Goal: Navigation & Orientation: Find specific page/section

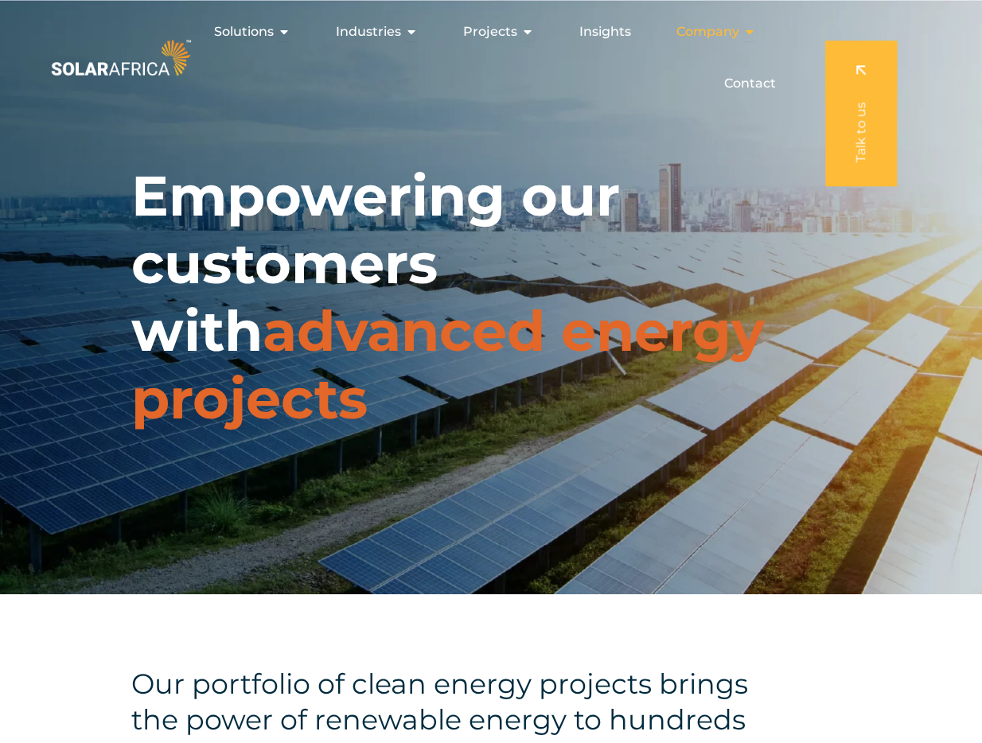
click at [750, 29] on icon "Menu" at bounding box center [749, 31] width 13 height 13
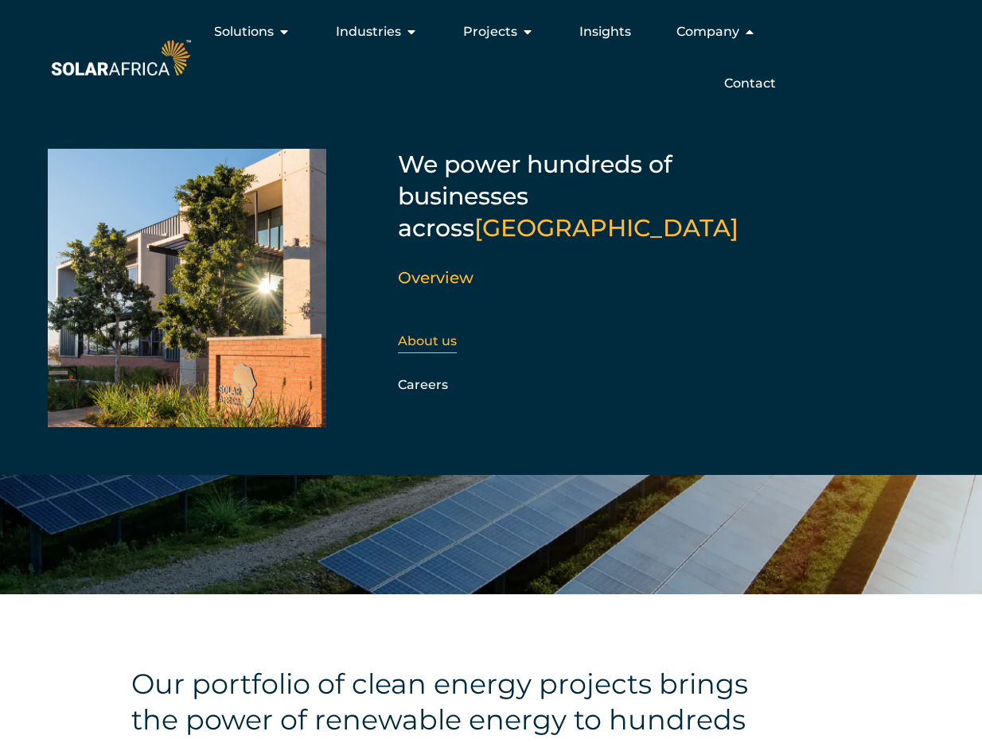
click at [444, 334] on link "About us" at bounding box center [427, 341] width 59 height 15
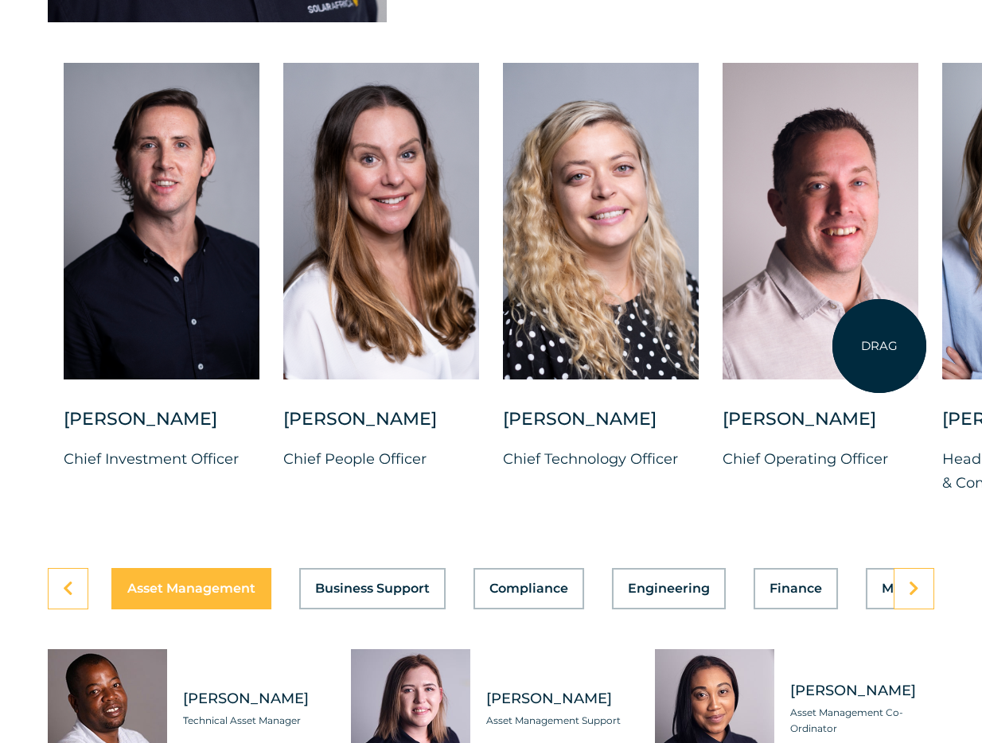
scroll to position [4366, 0]
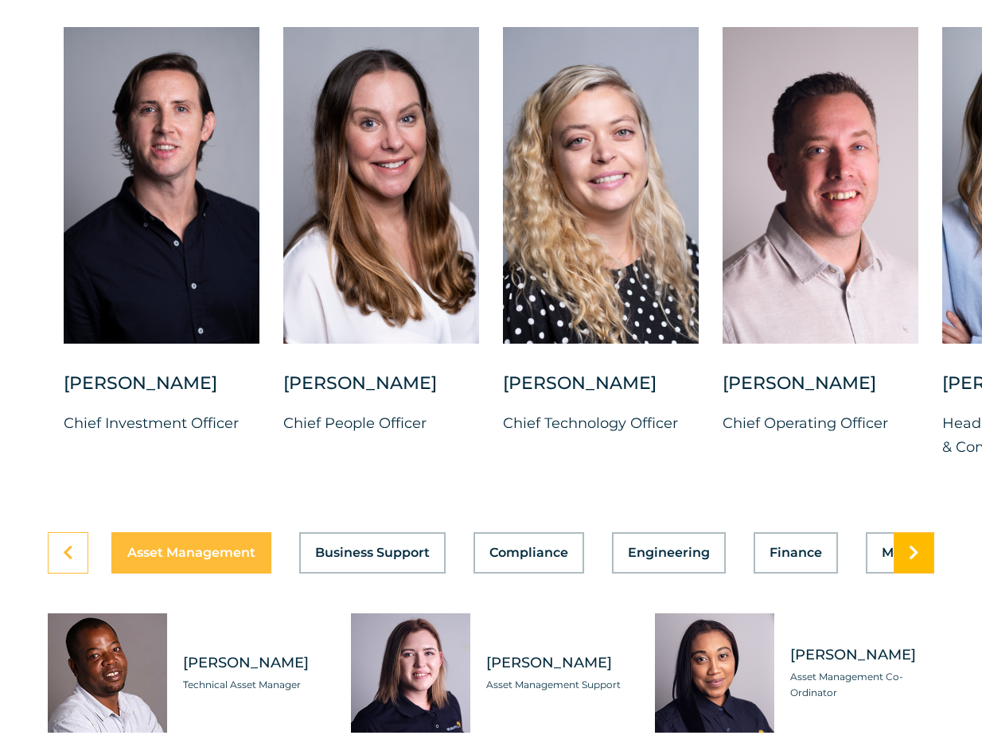
click at [911, 561] on icon at bounding box center [914, 553] width 10 height 16
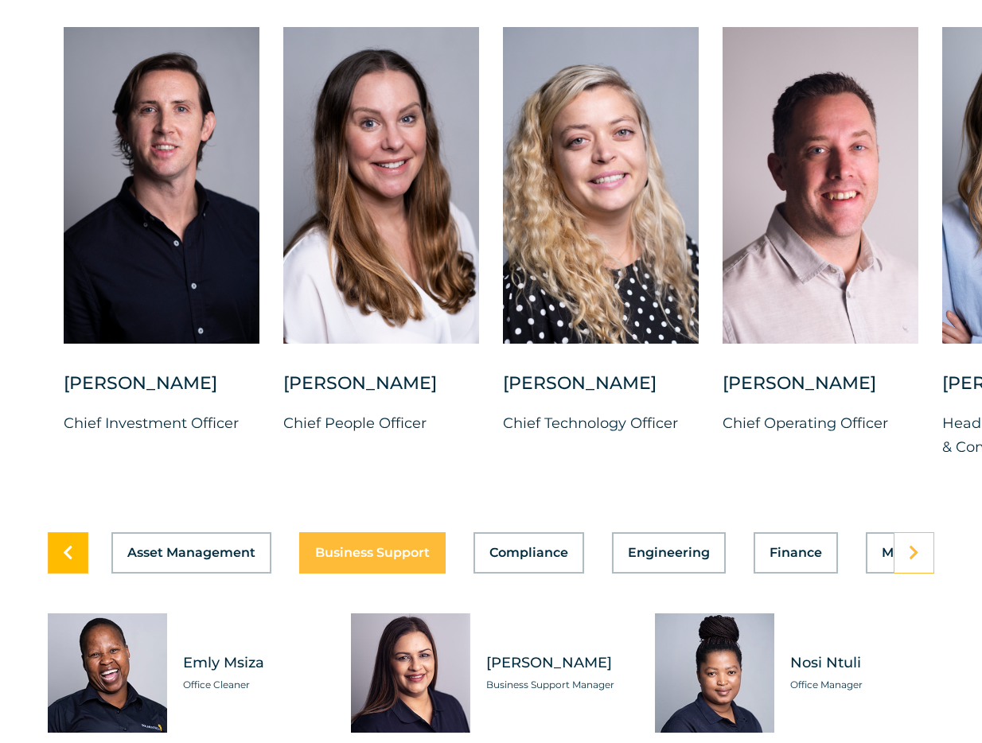
click at [72, 561] on icon at bounding box center [68, 553] width 10 height 16
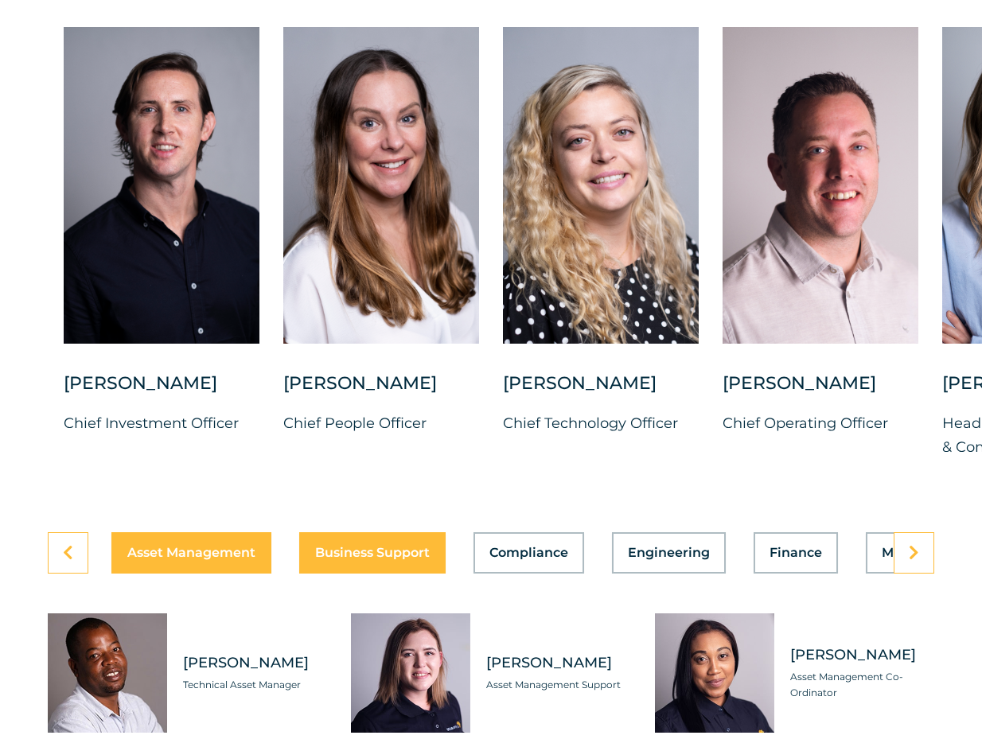
click at [373, 560] on span "Business Support" at bounding box center [372, 553] width 115 height 13
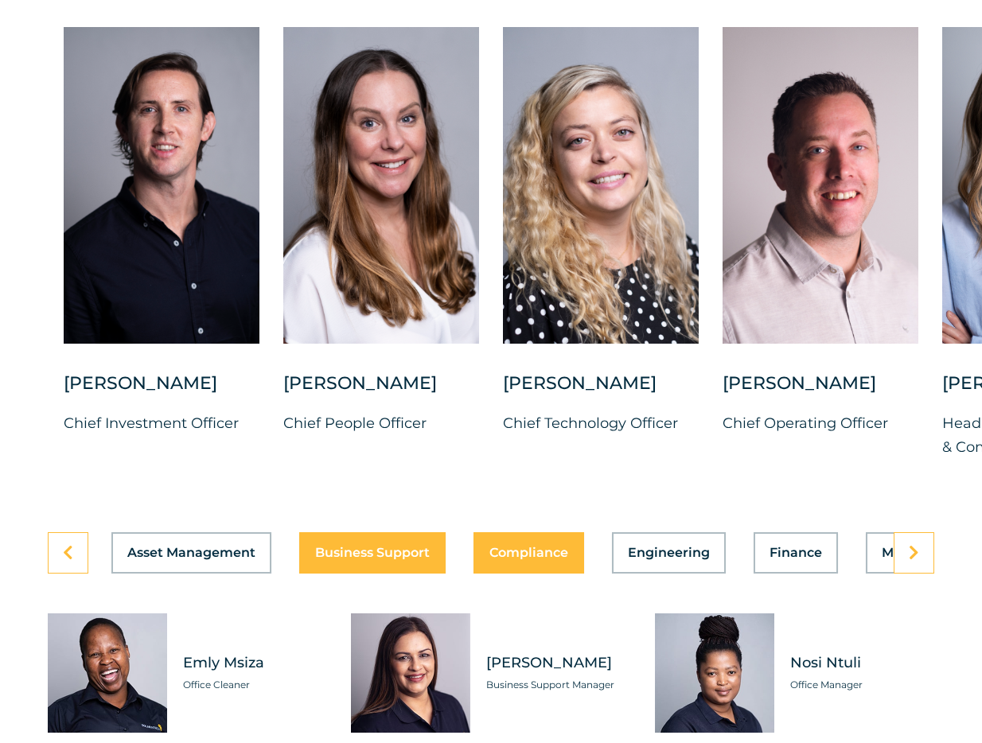
click at [505, 574] on div "Asset Management Business Support Compliance Engineering Finance Marketing O&M …" at bounding box center [491, 553] width 887 height 41
click at [913, 561] on icon at bounding box center [914, 553] width 10 height 16
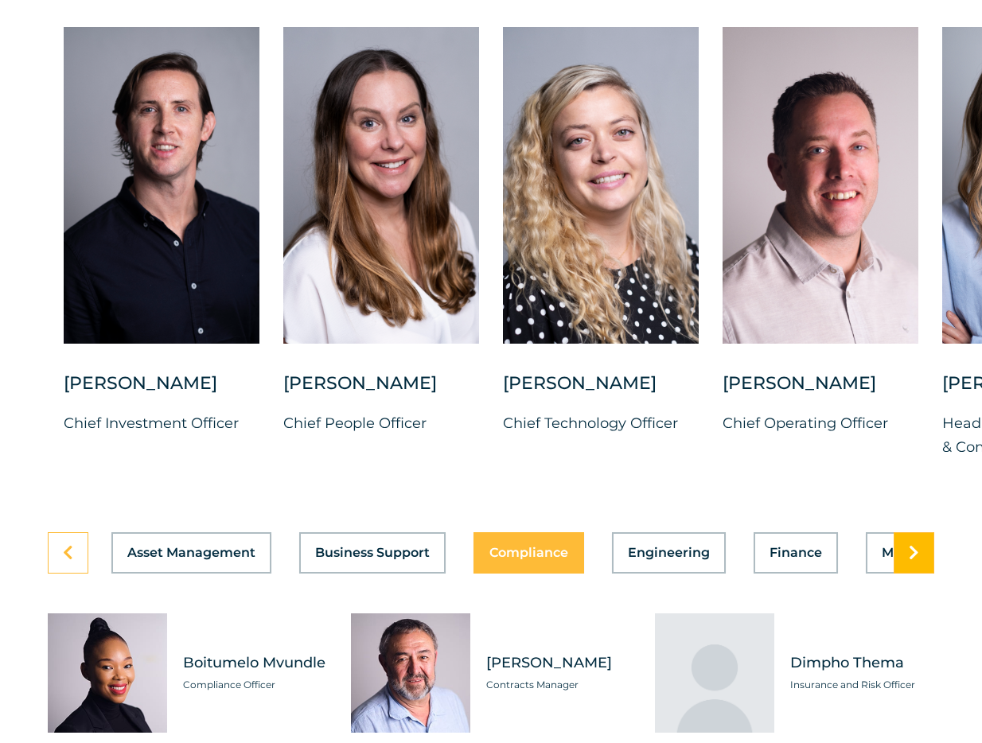
click at [913, 561] on icon at bounding box center [914, 553] width 10 height 16
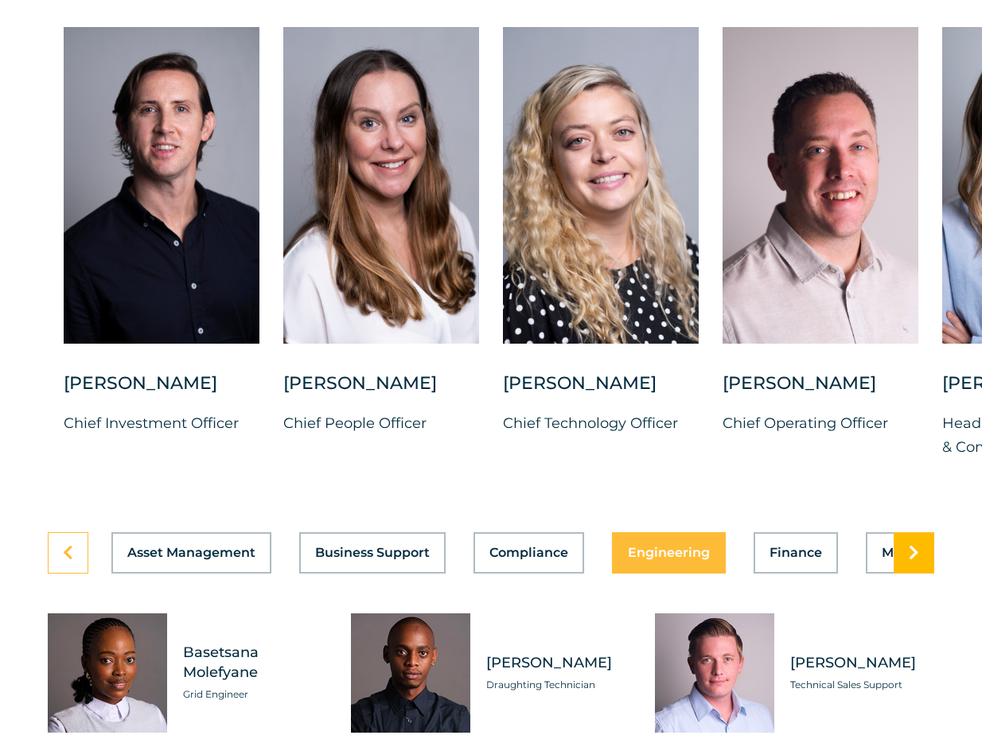
click at [913, 561] on icon at bounding box center [914, 553] width 10 height 16
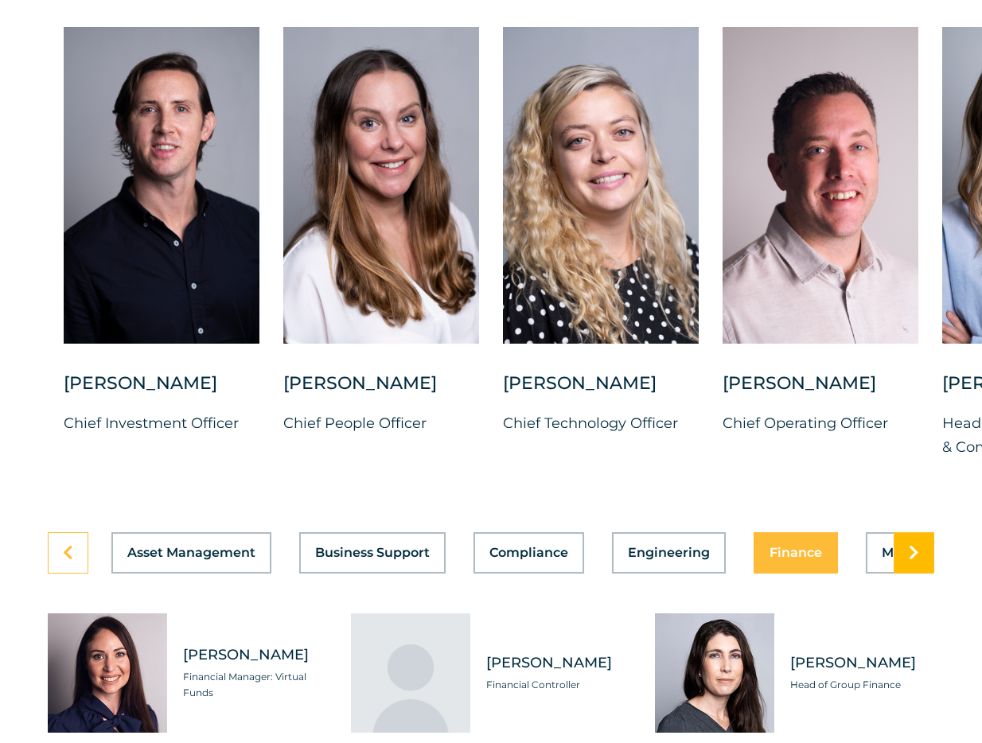
click at [913, 561] on icon at bounding box center [914, 553] width 10 height 16
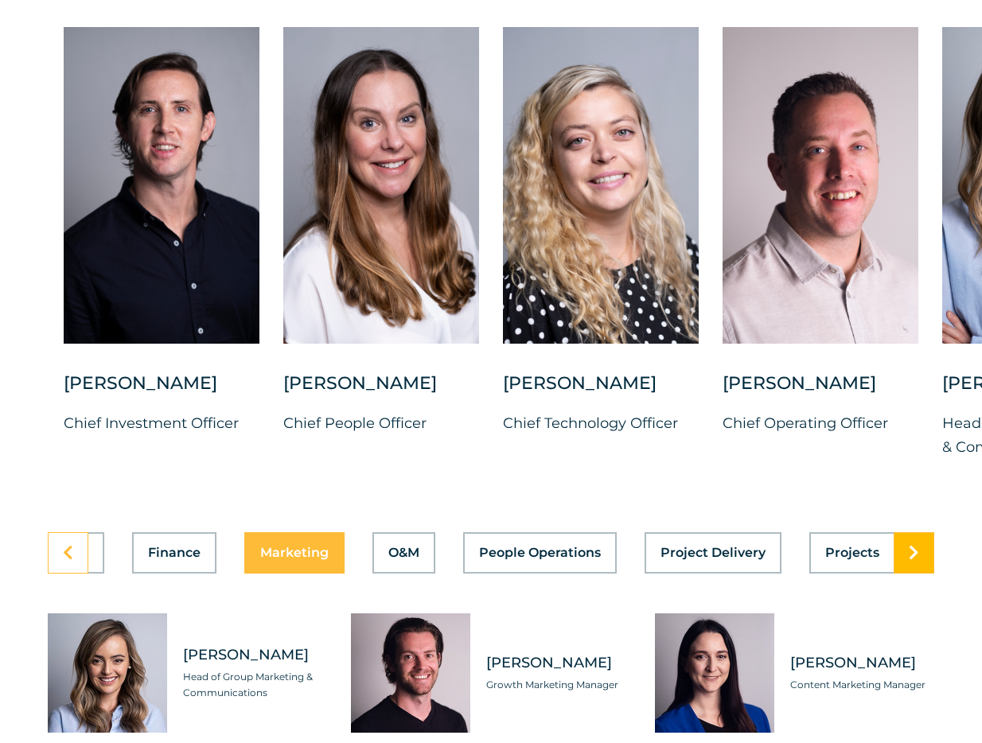
click at [913, 561] on icon at bounding box center [914, 553] width 10 height 16
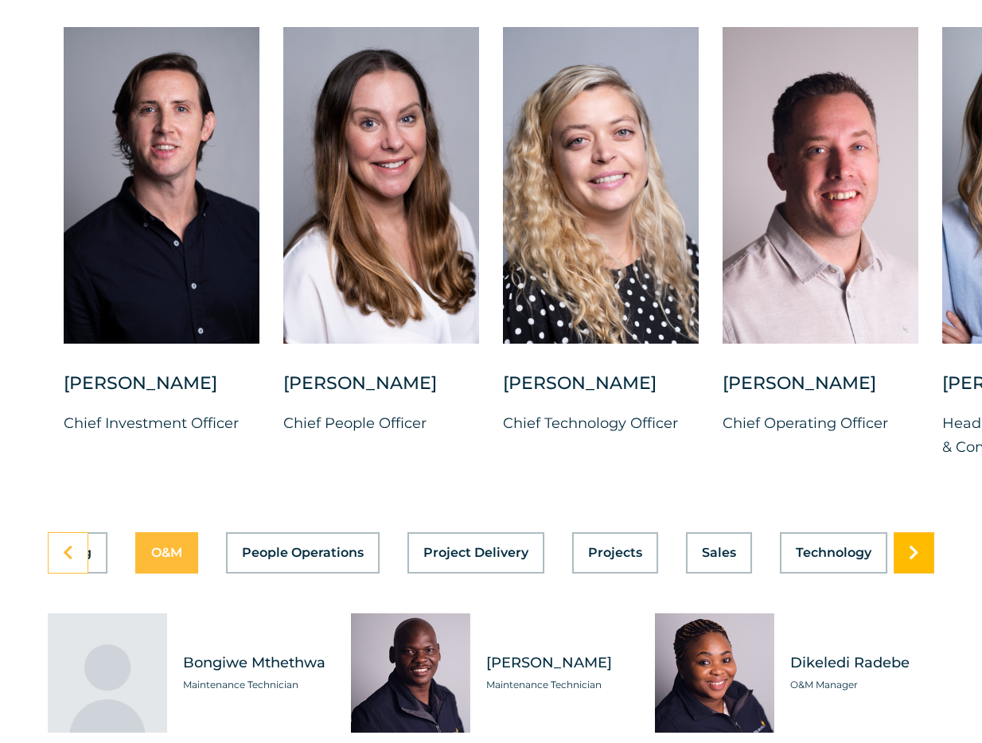
scroll to position [0, 872]
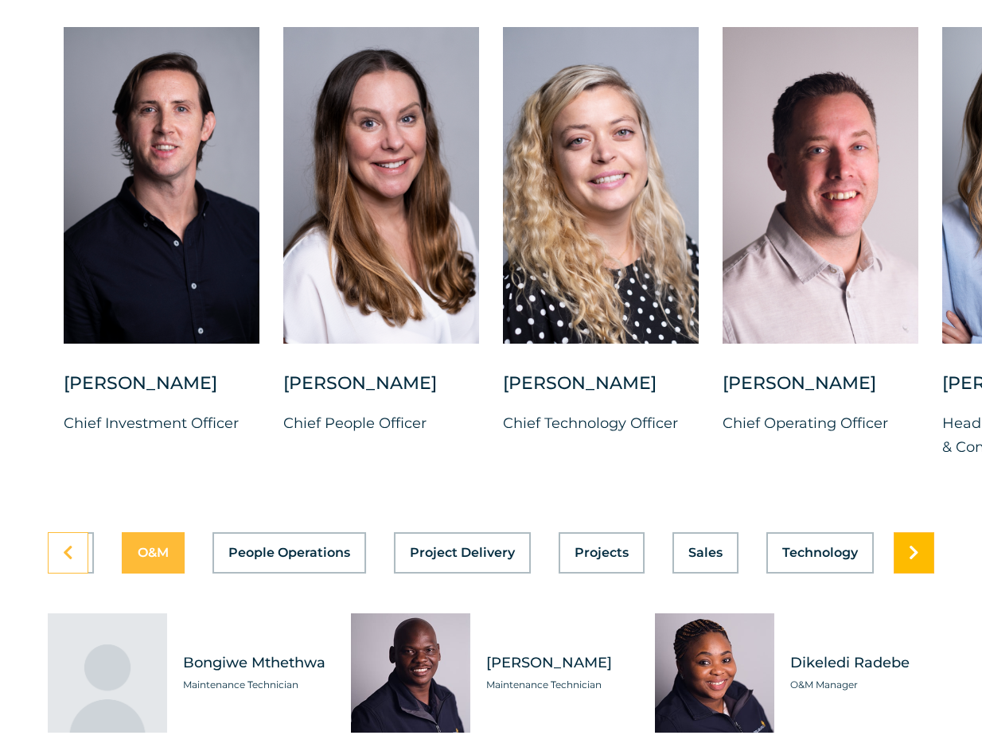
click at [913, 561] on icon at bounding box center [914, 553] width 10 height 16
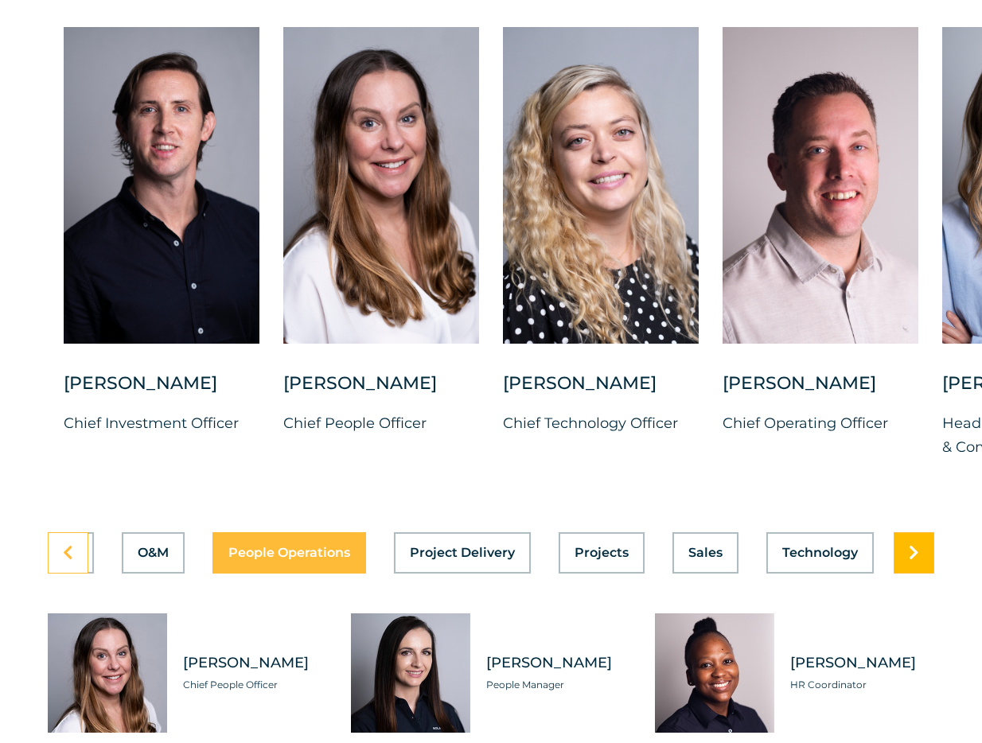
click at [913, 561] on icon at bounding box center [914, 553] width 10 height 16
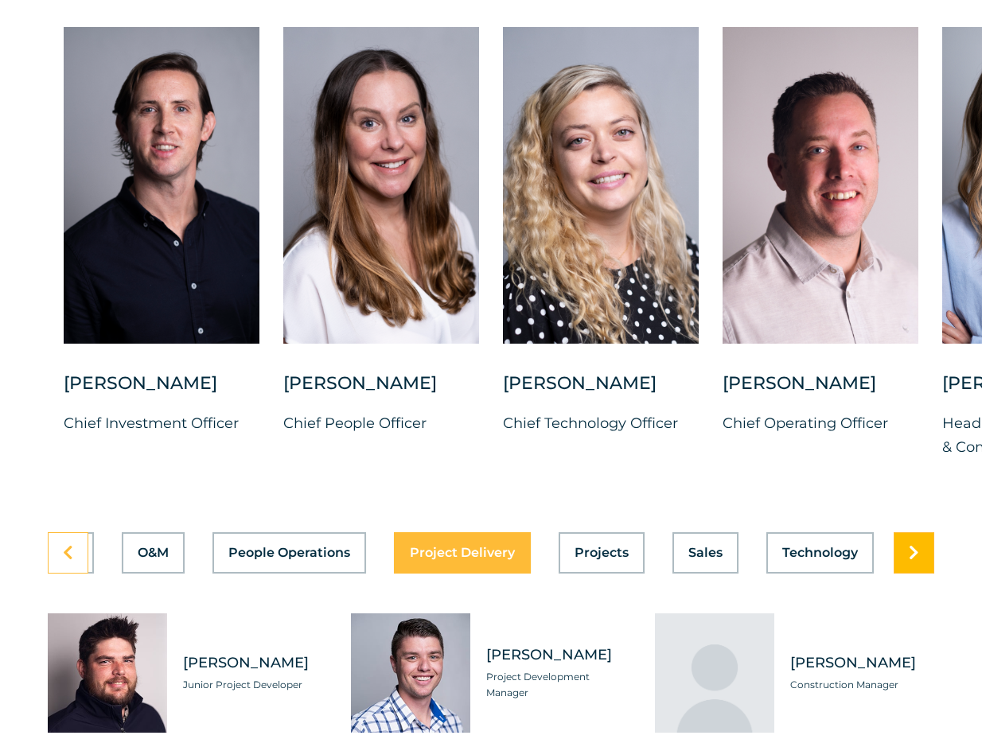
click at [913, 561] on icon at bounding box center [914, 553] width 10 height 16
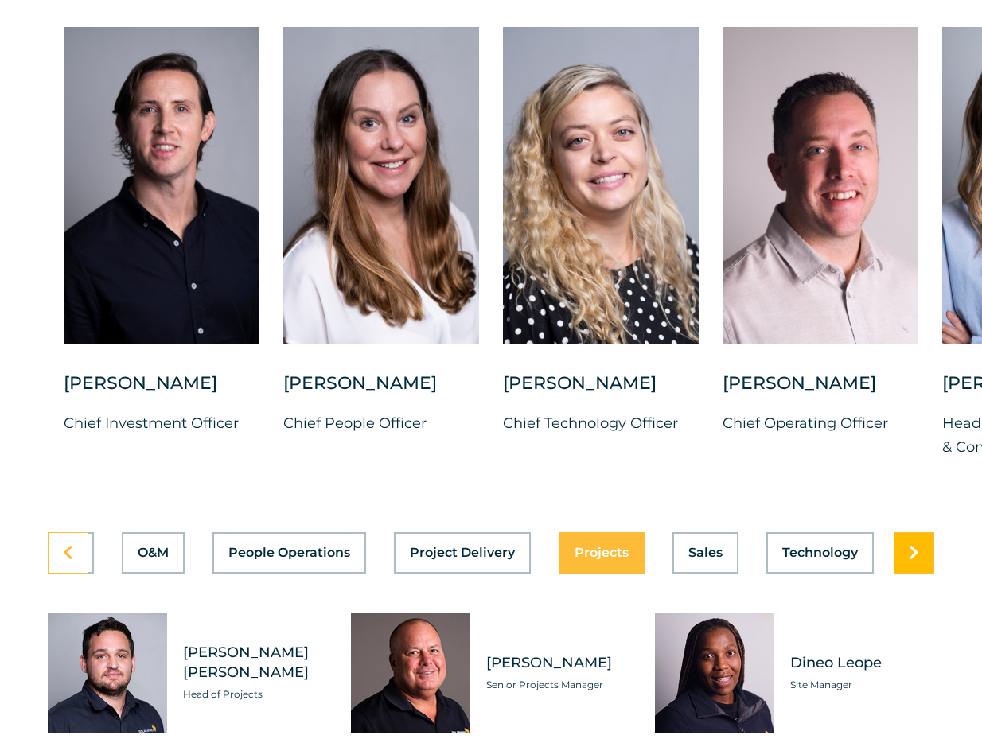
click at [913, 561] on icon at bounding box center [914, 553] width 10 height 16
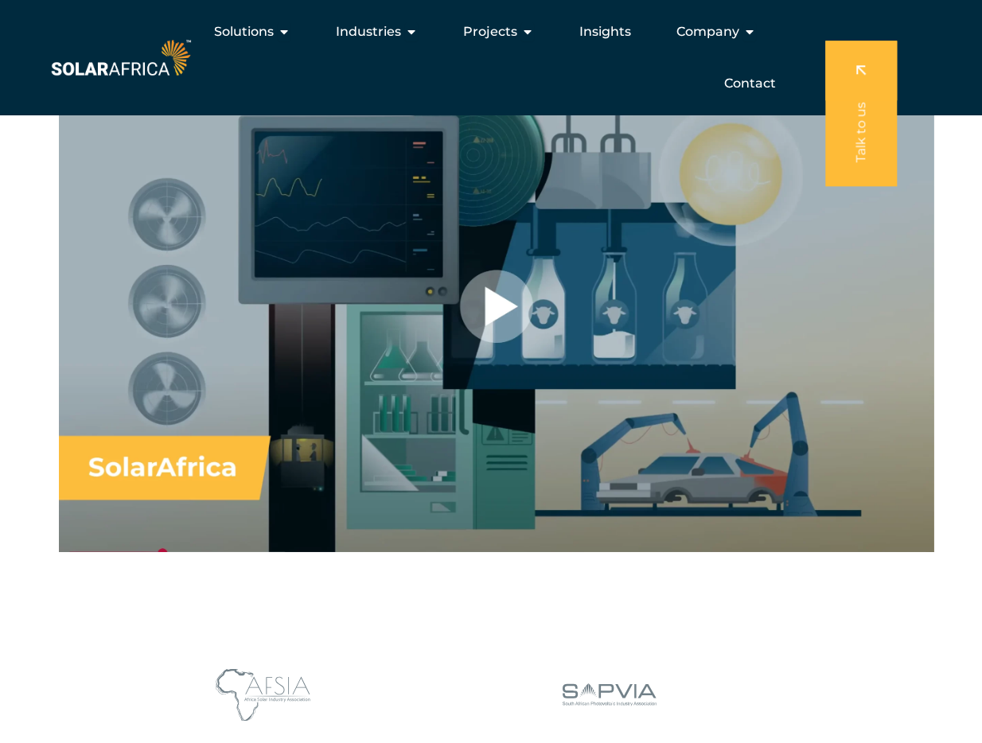
scroll to position [1200, 0]
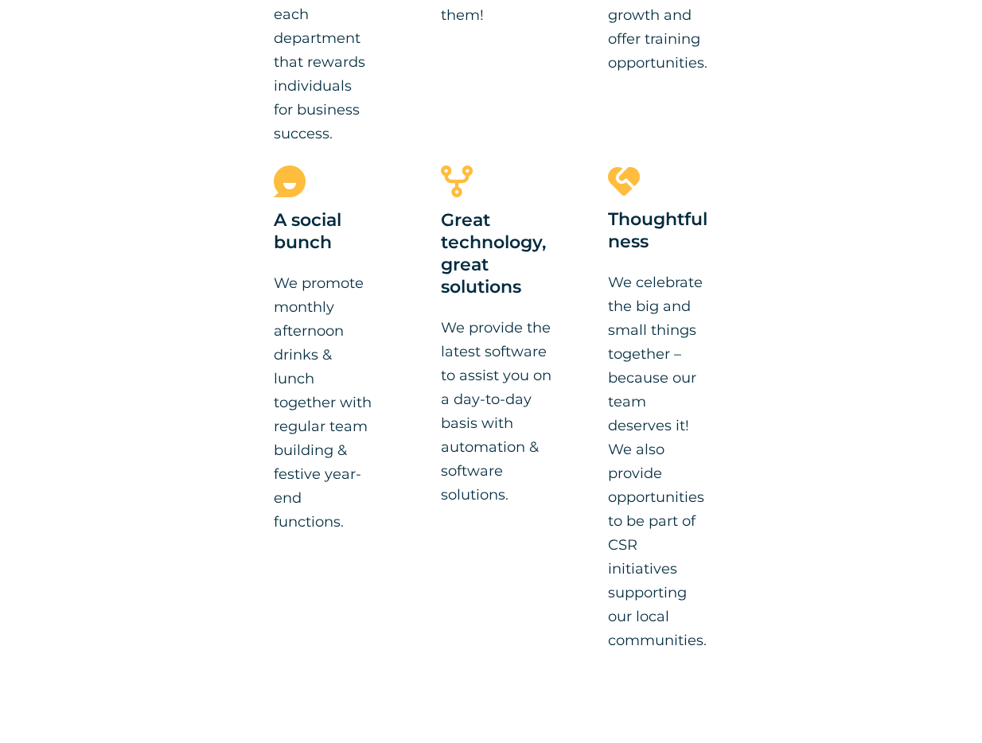
scroll to position [1680, 0]
